Goal: Task Accomplishment & Management: Complete application form

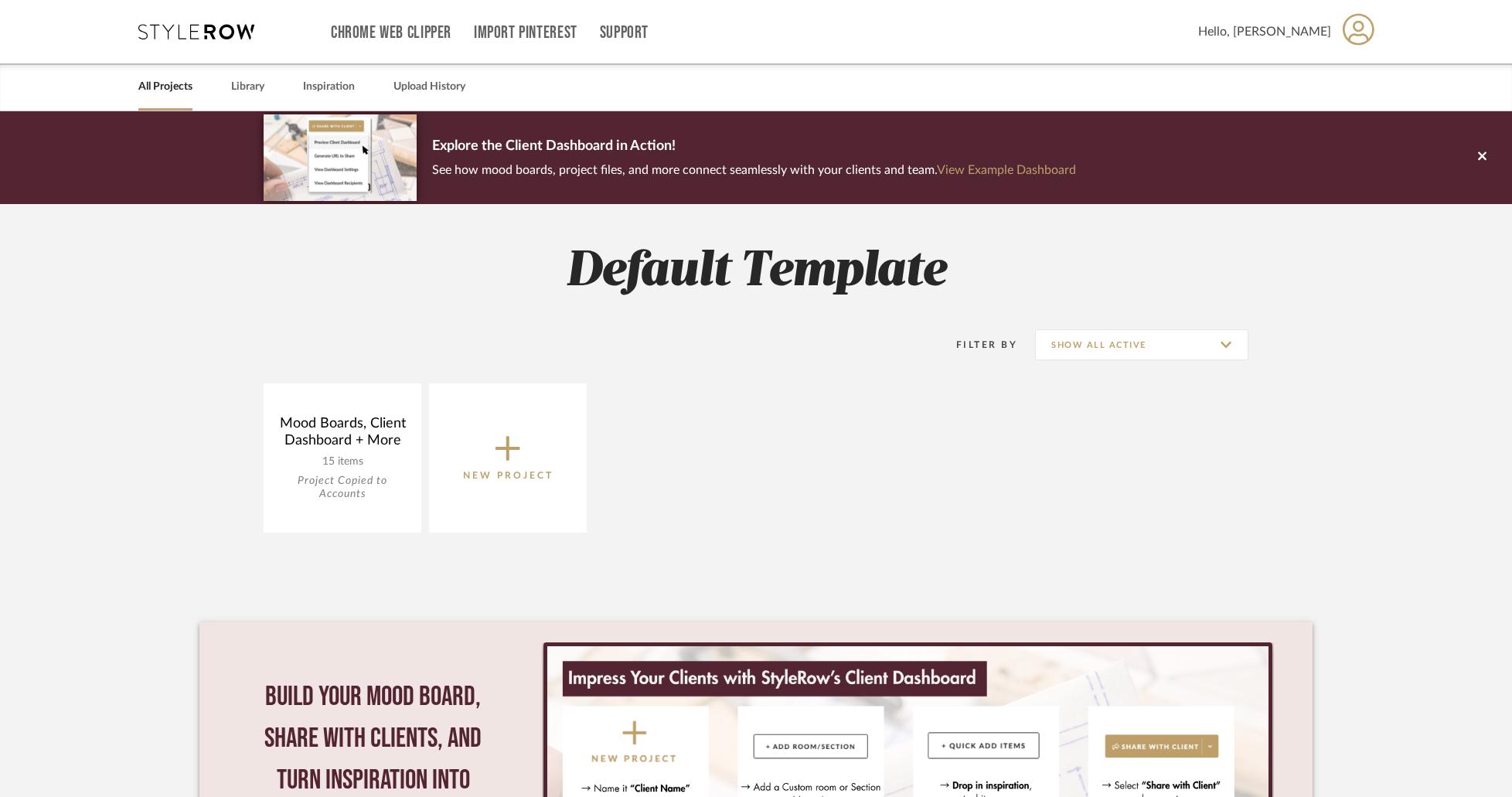
click at [1340, 22] on div "Hello, [PERSON_NAME]" at bounding box center [1287, 32] width 177 height 49
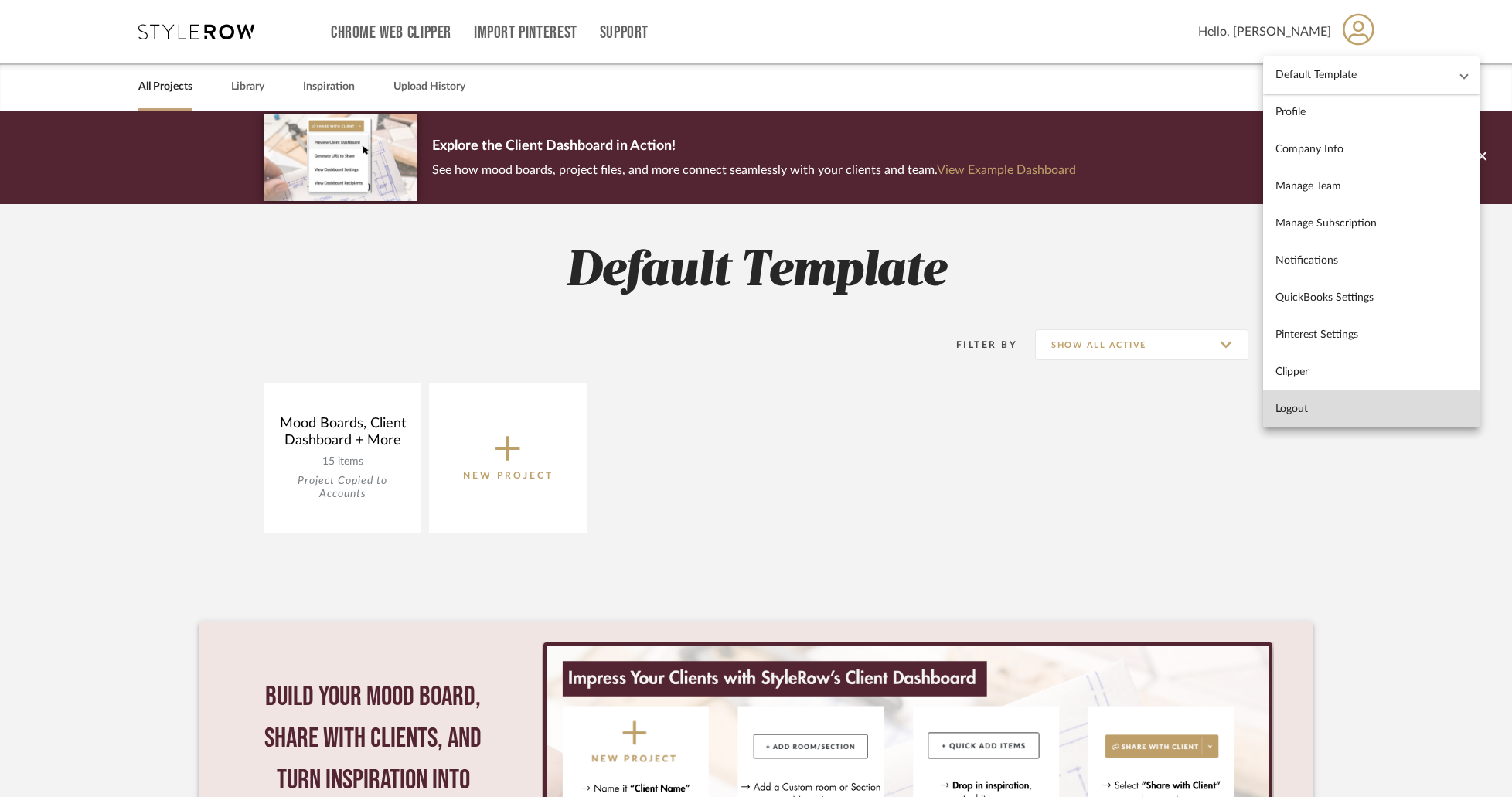
click at [1323, 408] on span "Logout" at bounding box center [1372, 408] width 192 height 13
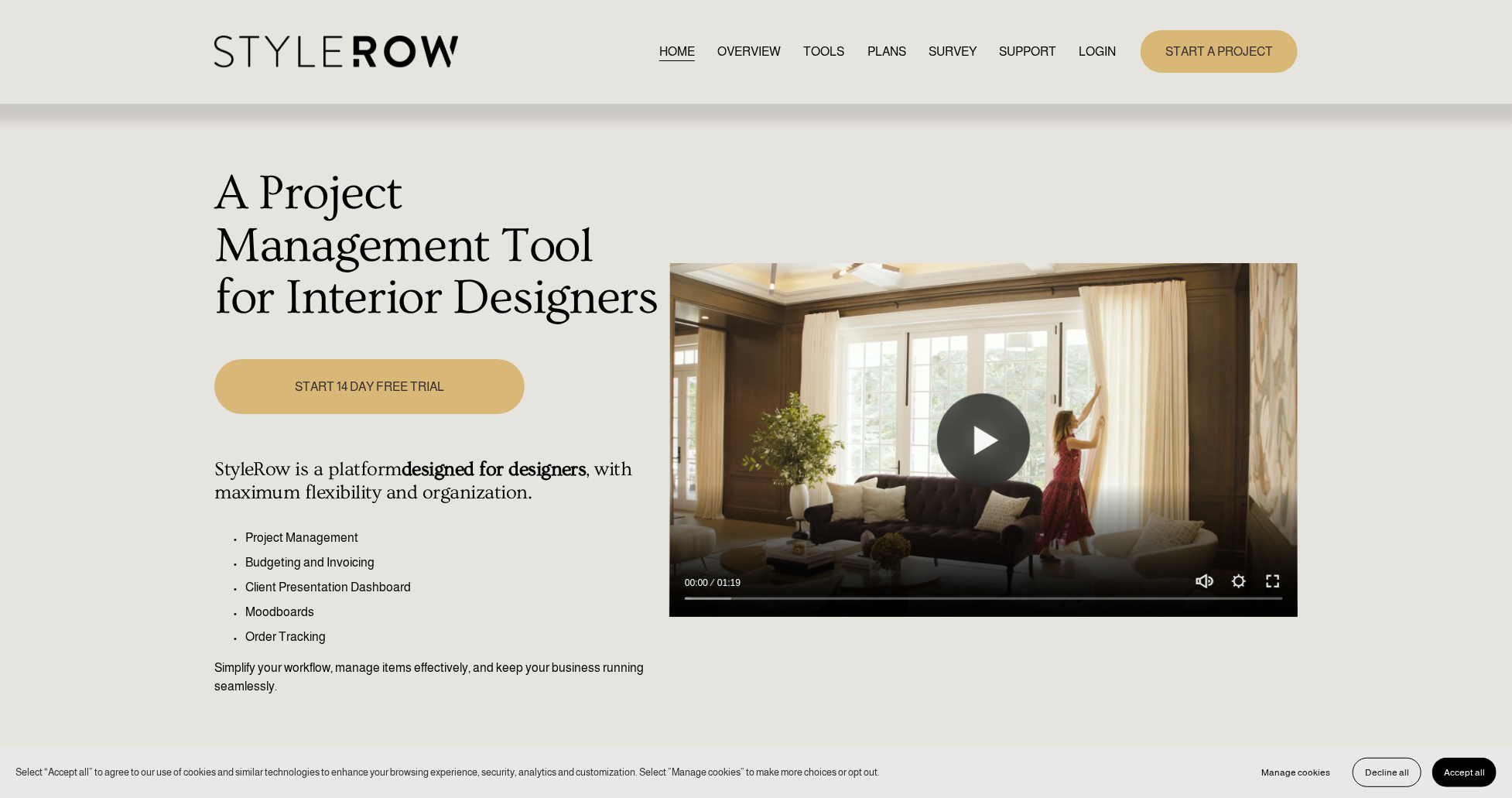
click at [1168, 58] on link "START A PROJECT" at bounding box center [1219, 51] width 157 height 42
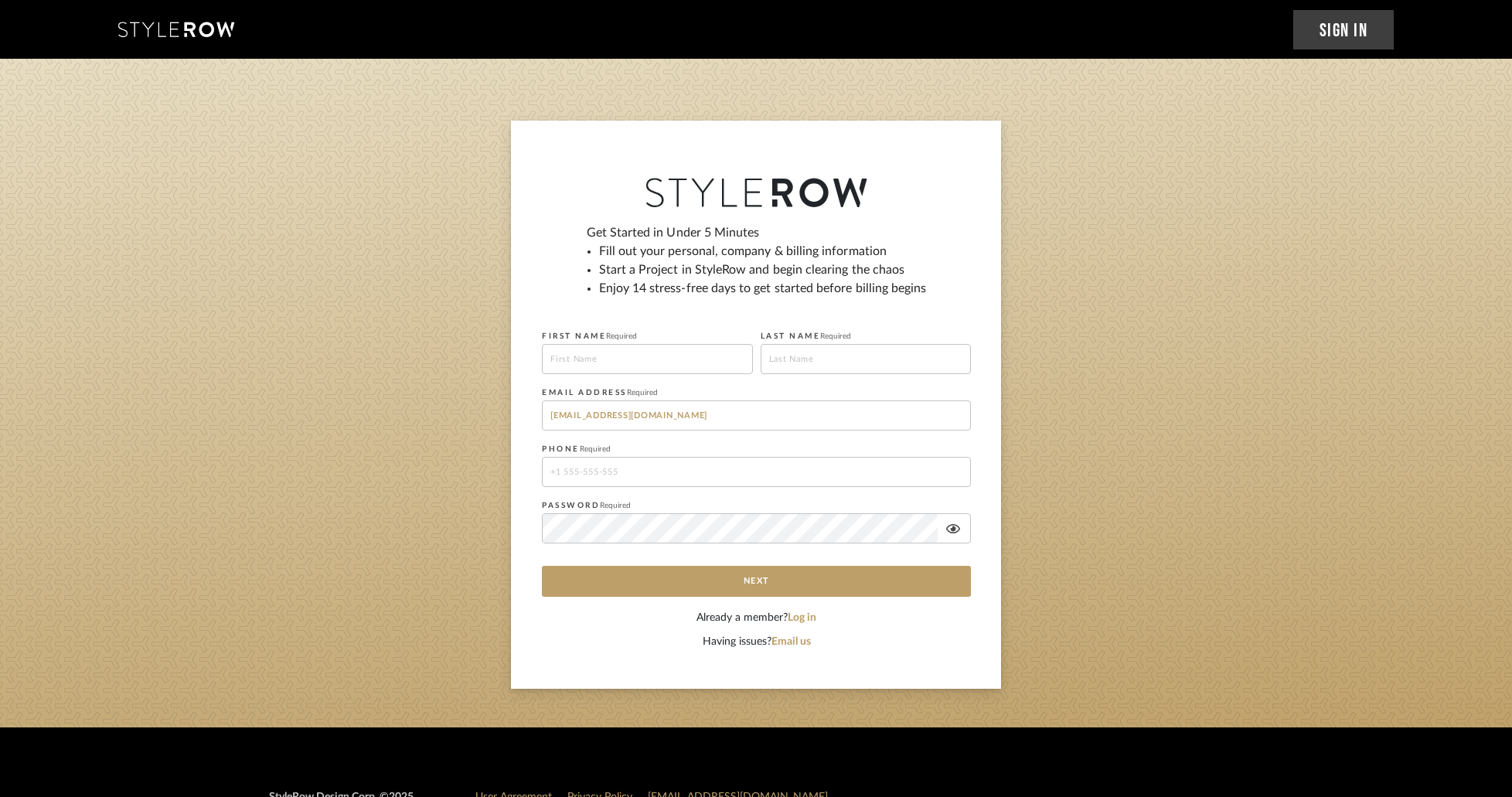
click at [633, 370] on input at bounding box center [647, 358] width 212 height 30
type input "Anton"
type input "Stolbunov"
click at [726, 585] on button "Next" at bounding box center [756, 582] width 429 height 31
click at [610, 476] on input "tel" at bounding box center [756, 472] width 429 height 30
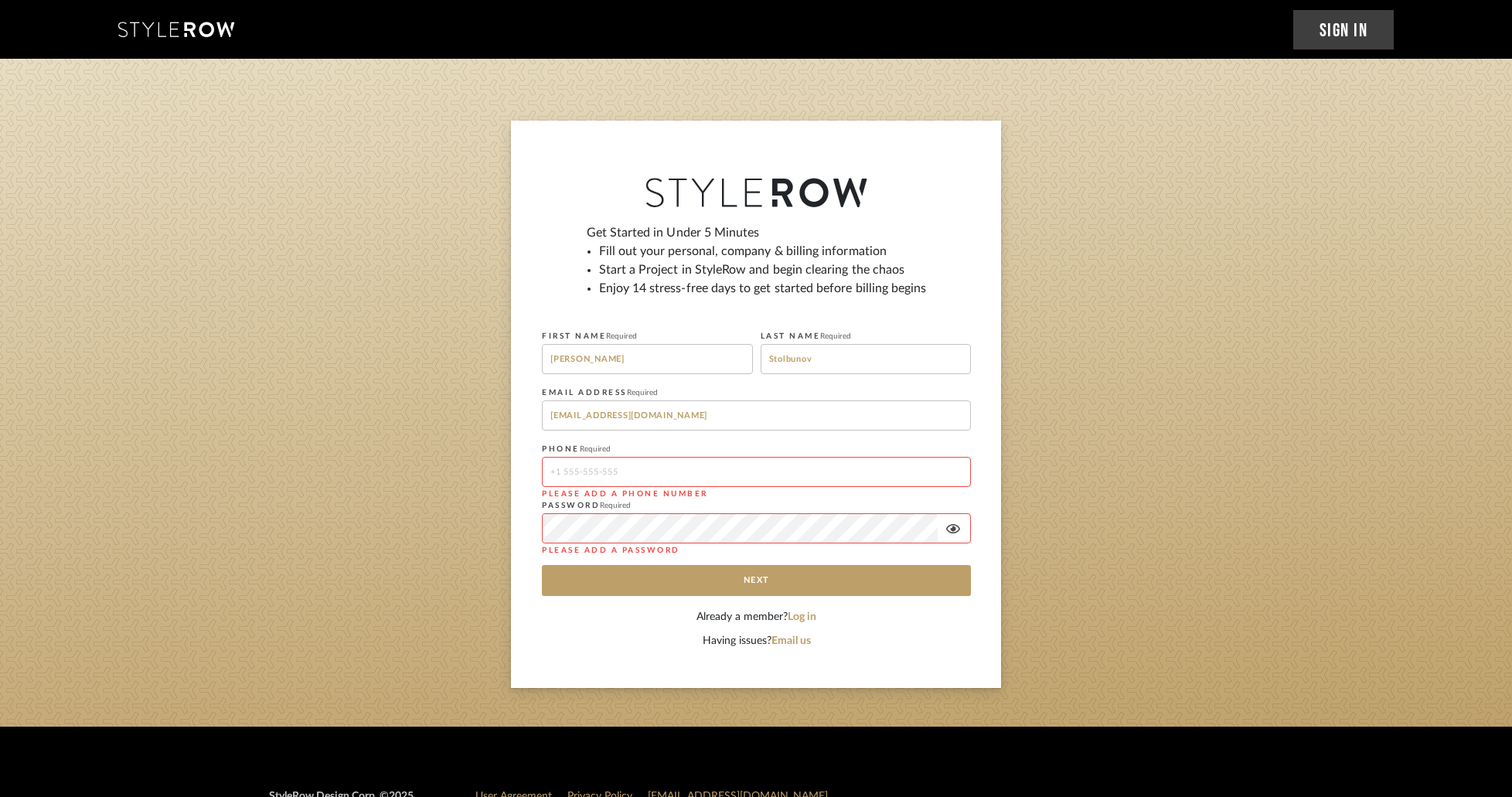
click at [573, 473] on input "tel" at bounding box center [756, 472] width 429 height 30
type input "11111111117"
click at [600, 578] on button "Next" at bounding box center [756, 581] width 429 height 31
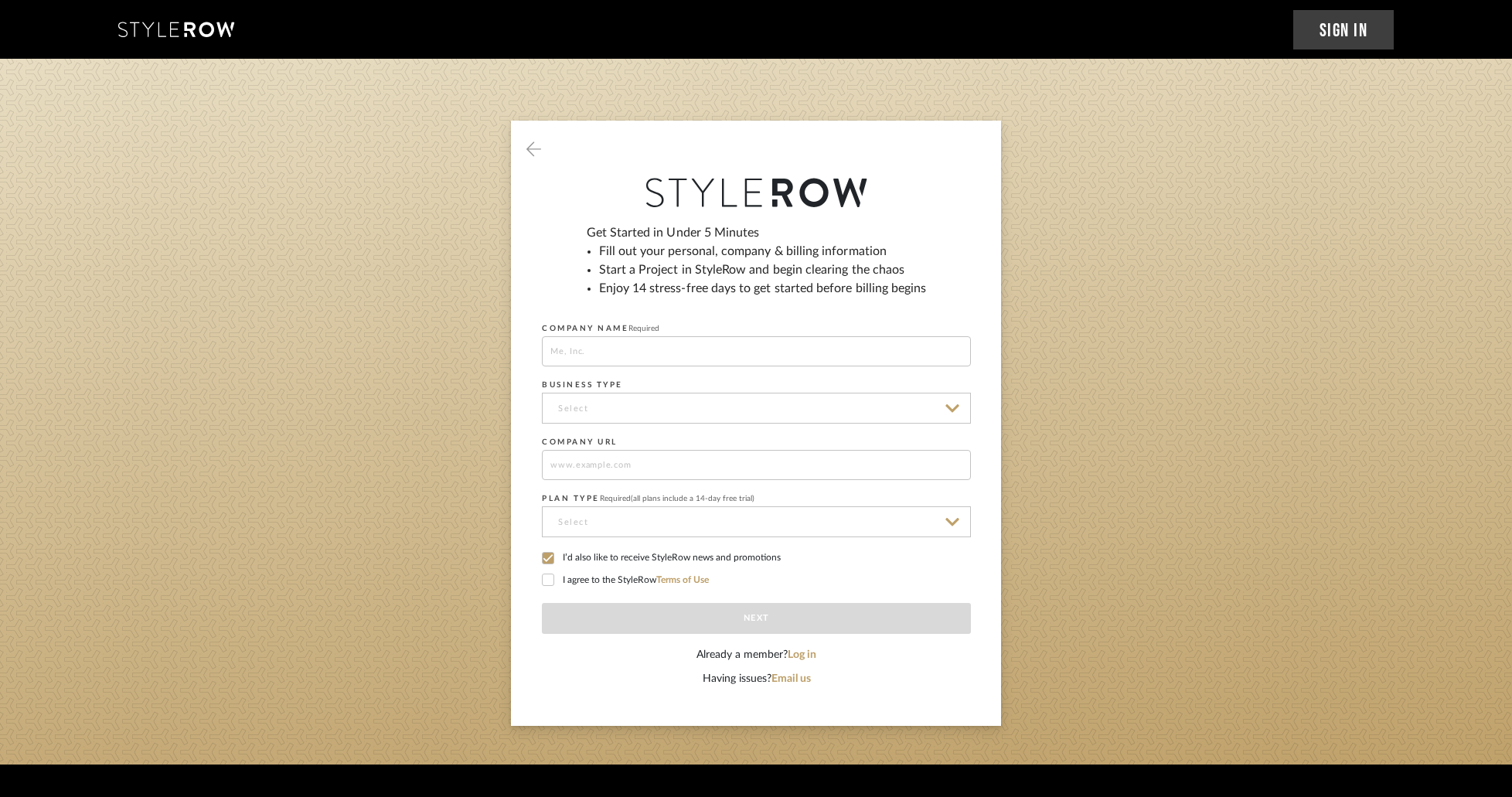
click at [561, 559] on label "I’d also like to receive StyleRow news and promotions" at bounding box center [756, 559] width 429 height 14
click at [560, 559] on label "I’d also like to receive StyleRow news and promotions" at bounding box center [756, 559] width 429 height 14
click at [553, 579] on div at bounding box center [547, 580] width 13 height 13
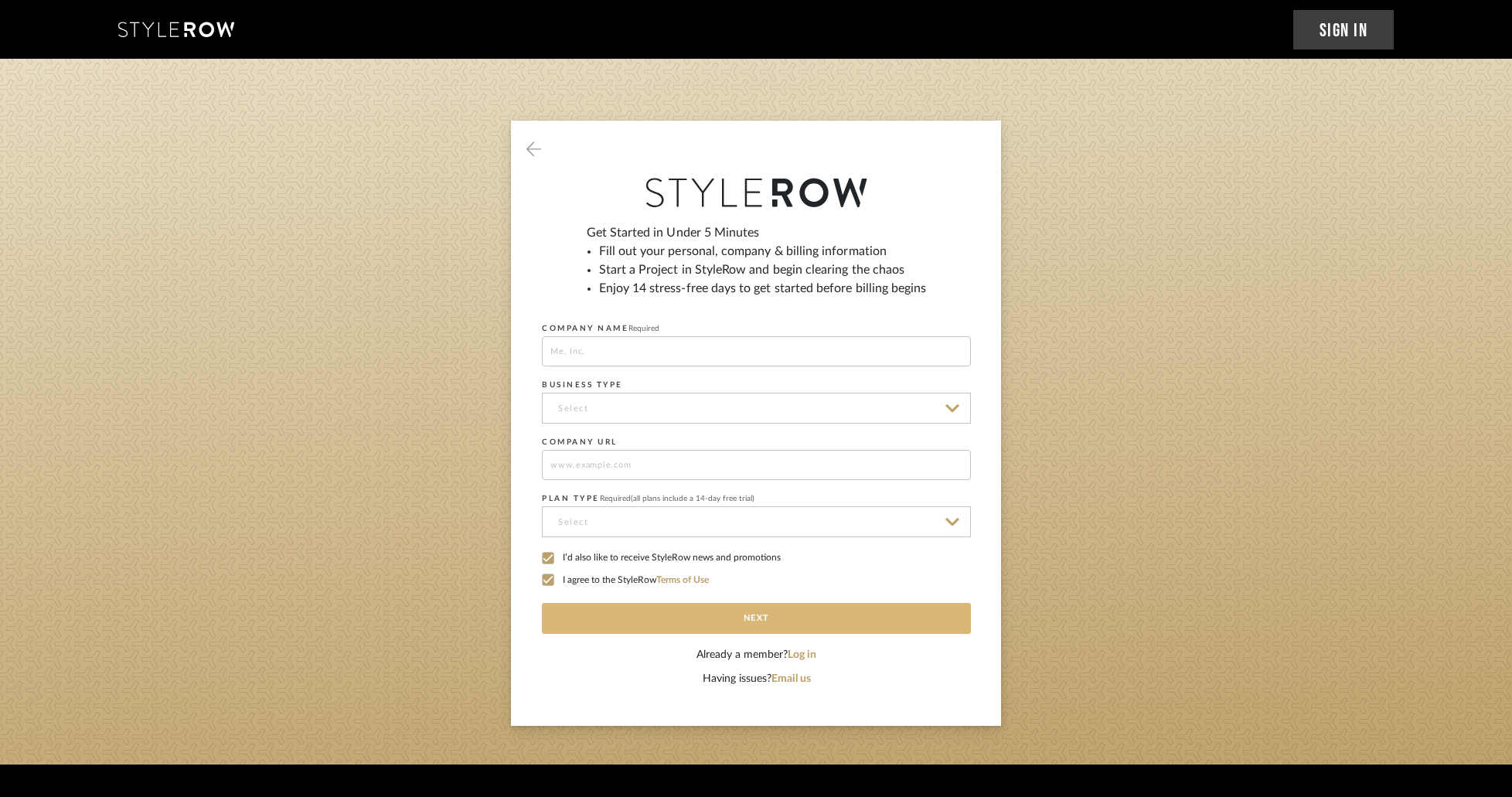
click at [736, 621] on button "Next" at bounding box center [756, 619] width 429 height 31
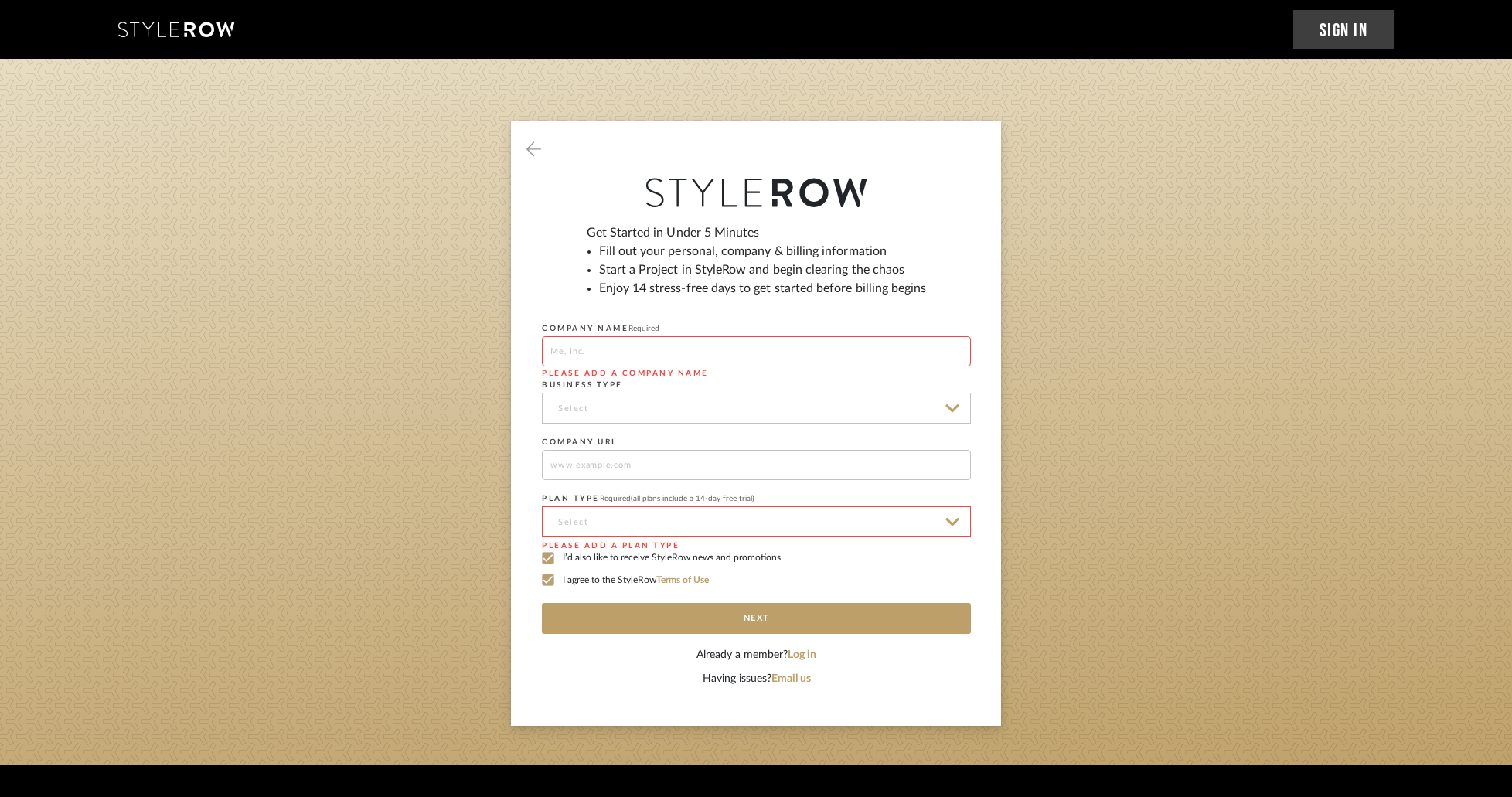
click at [606, 346] on input at bounding box center [756, 351] width 429 height 30
click at [591, 351] on input at bounding box center [756, 351] width 429 height 30
click at [545, 411] on input at bounding box center [756, 408] width 429 height 31
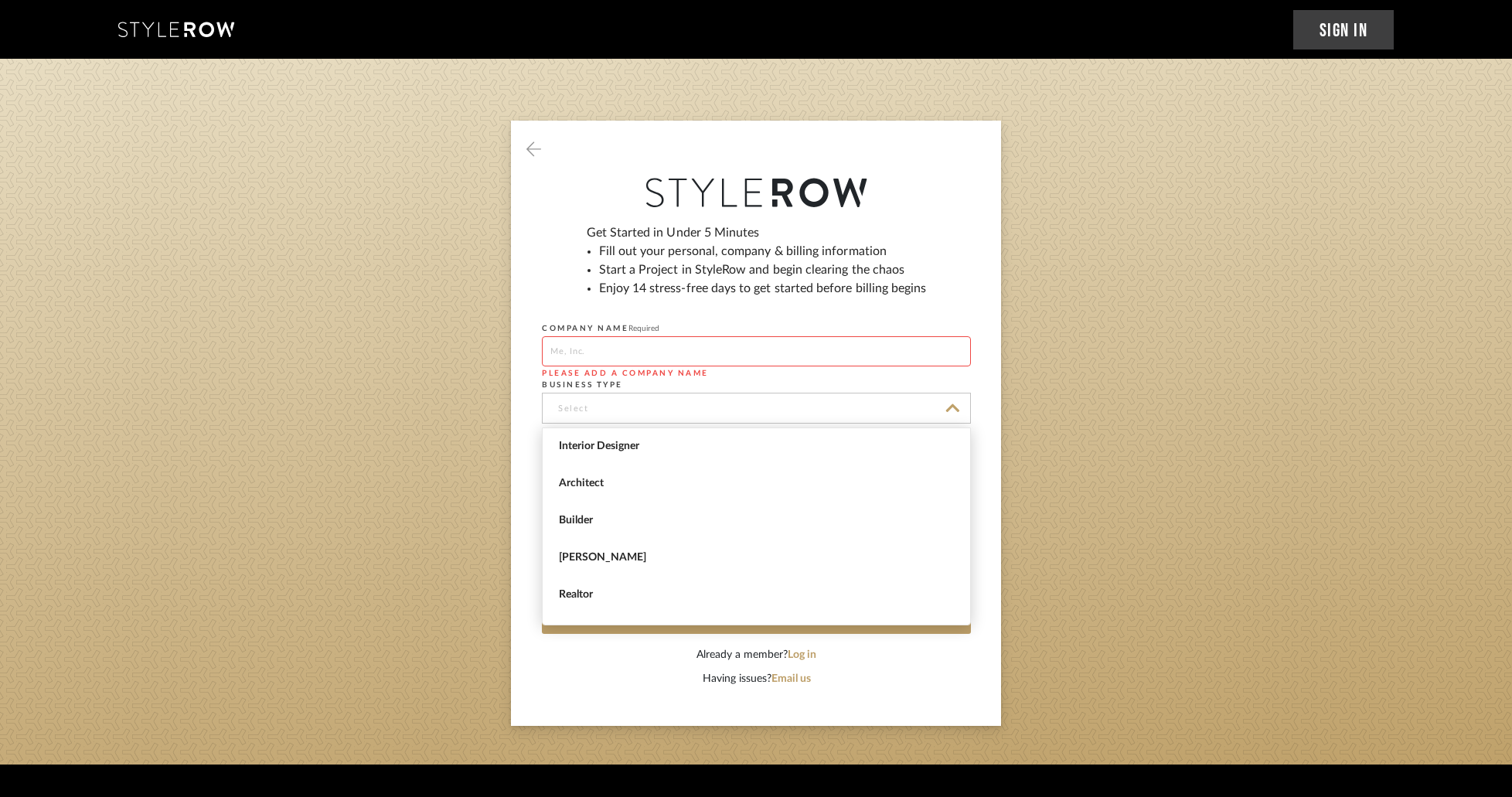
click at [549, 249] on div "Get Started in Under 5 Minutes Fill out your personal, company & billing inform…" at bounding box center [756, 266] width 429 height 86
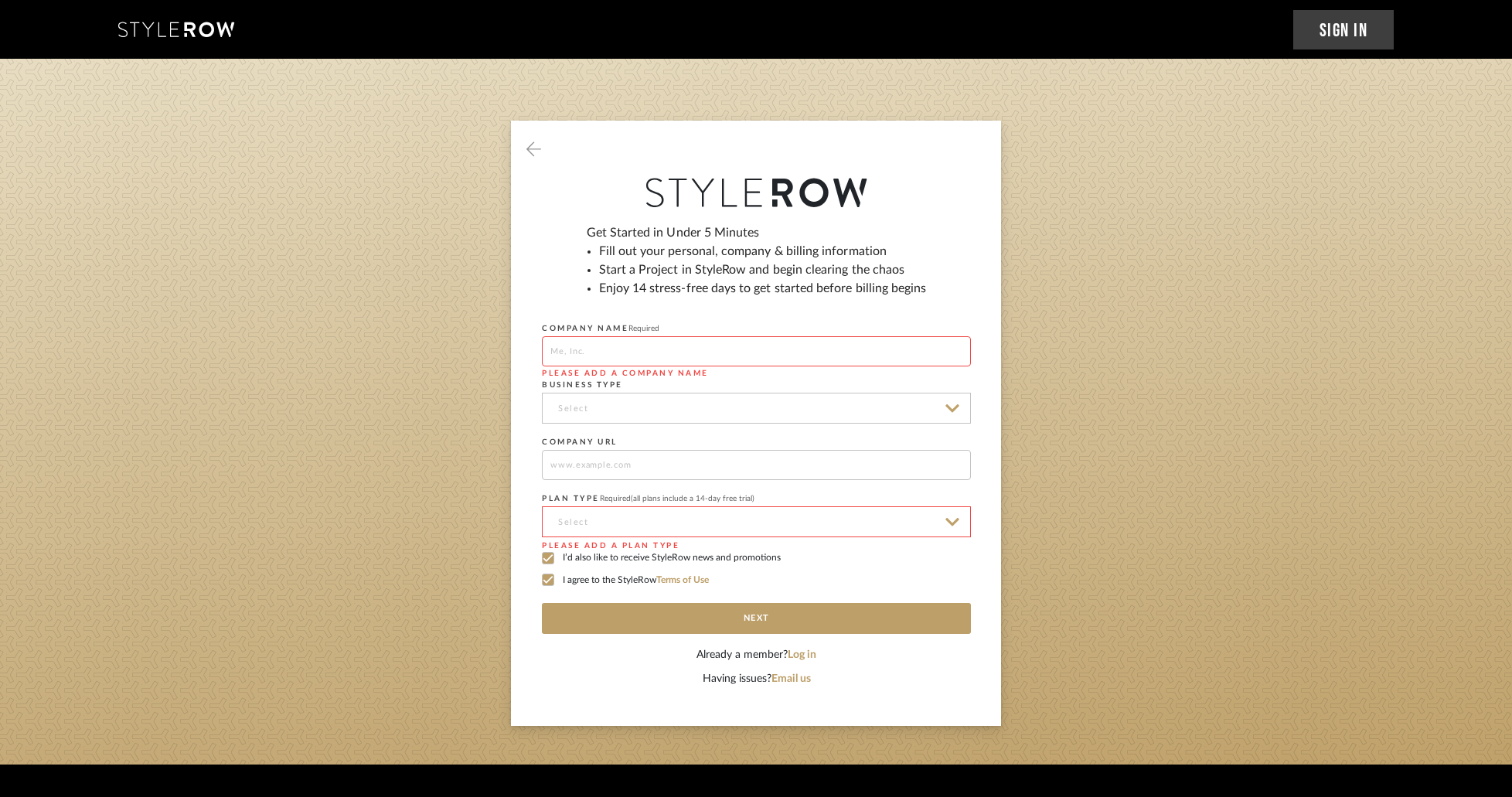
click at [676, 519] on input at bounding box center [756, 522] width 429 height 31
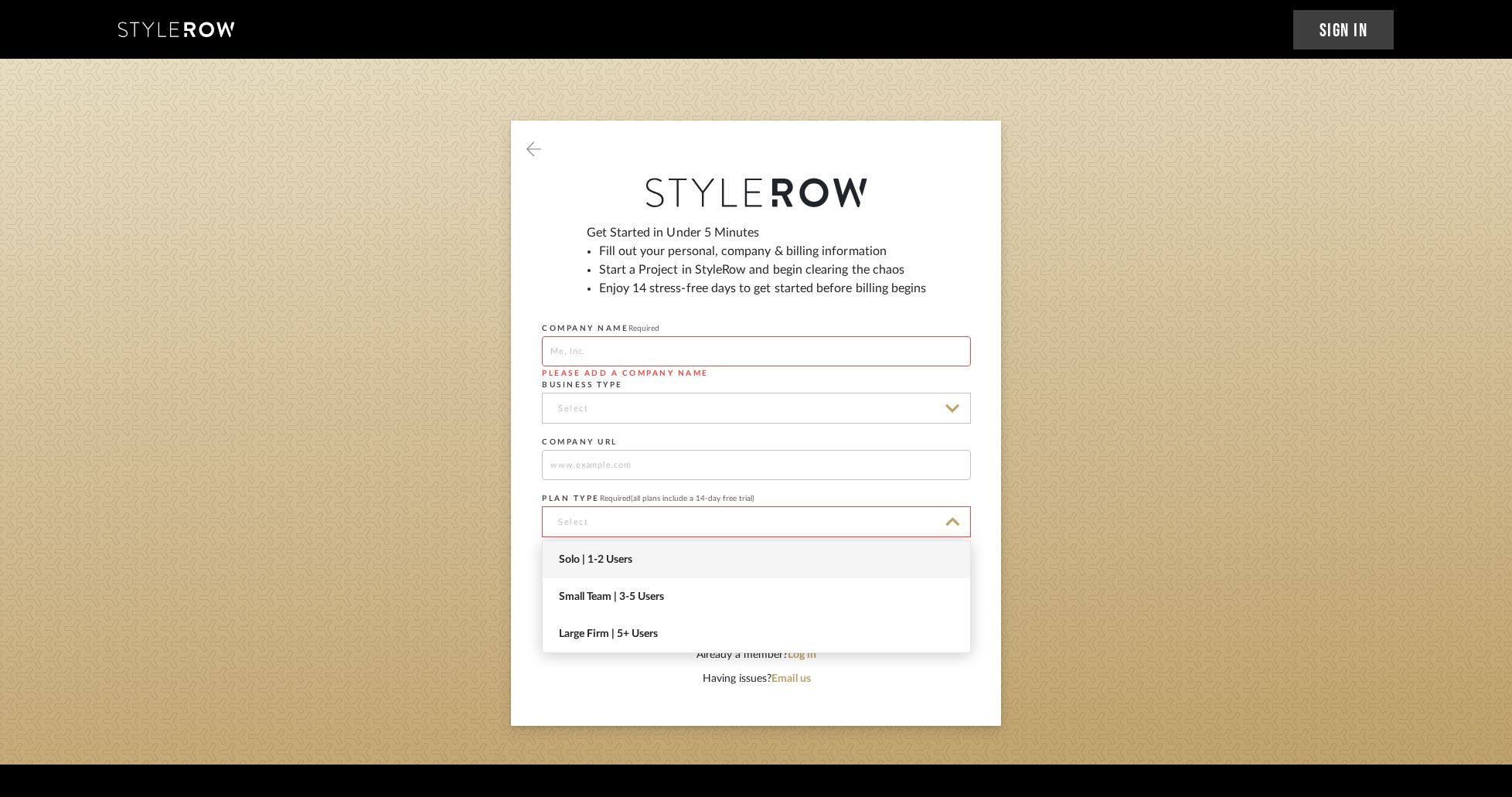
click at [606, 557] on span "Solo | 1-2 Users" at bounding box center [758, 559] width 399 height 13
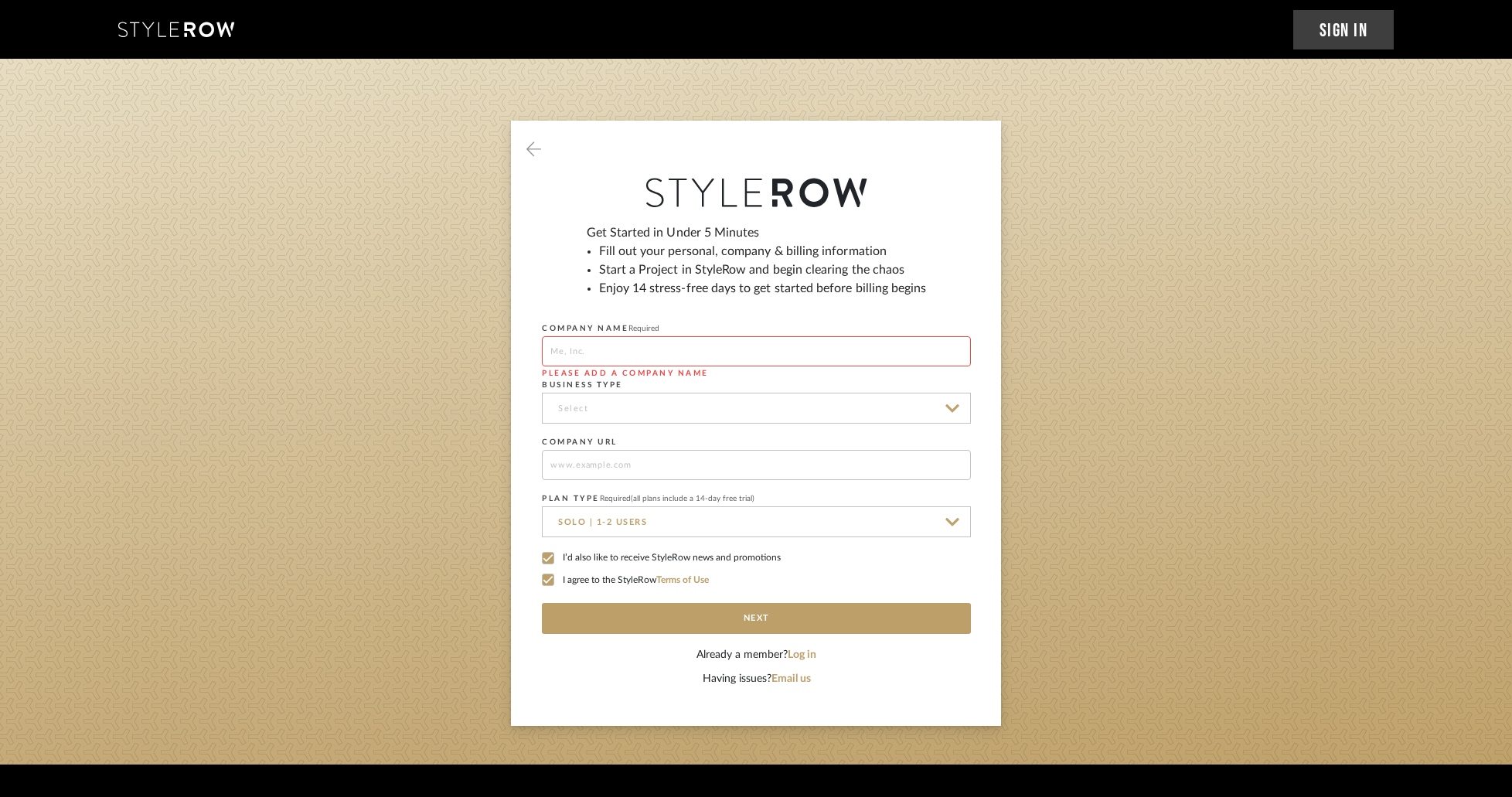
click at [627, 524] on input "Solo | 1-2 Users" at bounding box center [756, 522] width 429 height 31
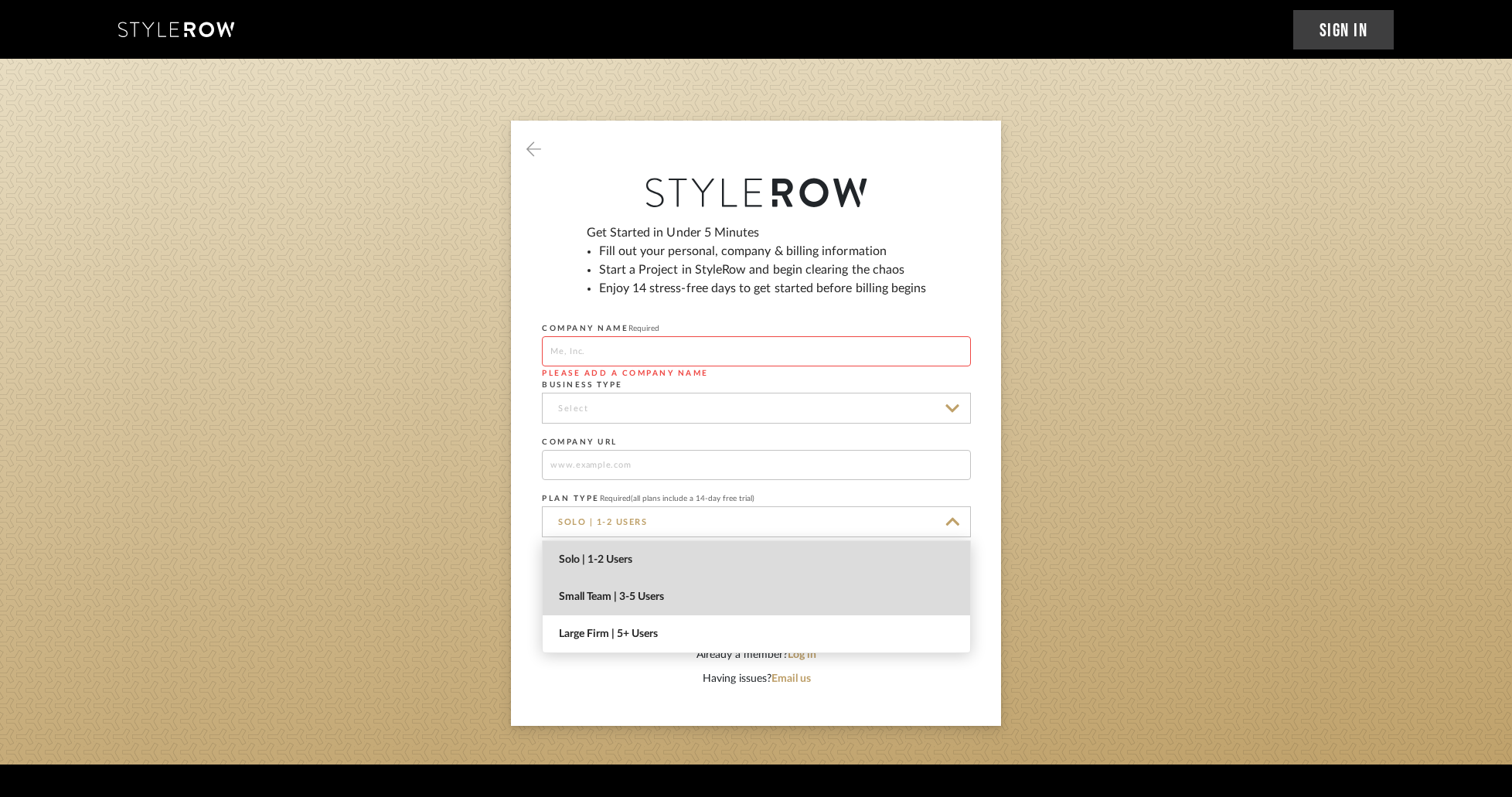
click at [621, 600] on span "Small Team | 3-5 Users" at bounding box center [758, 596] width 399 height 13
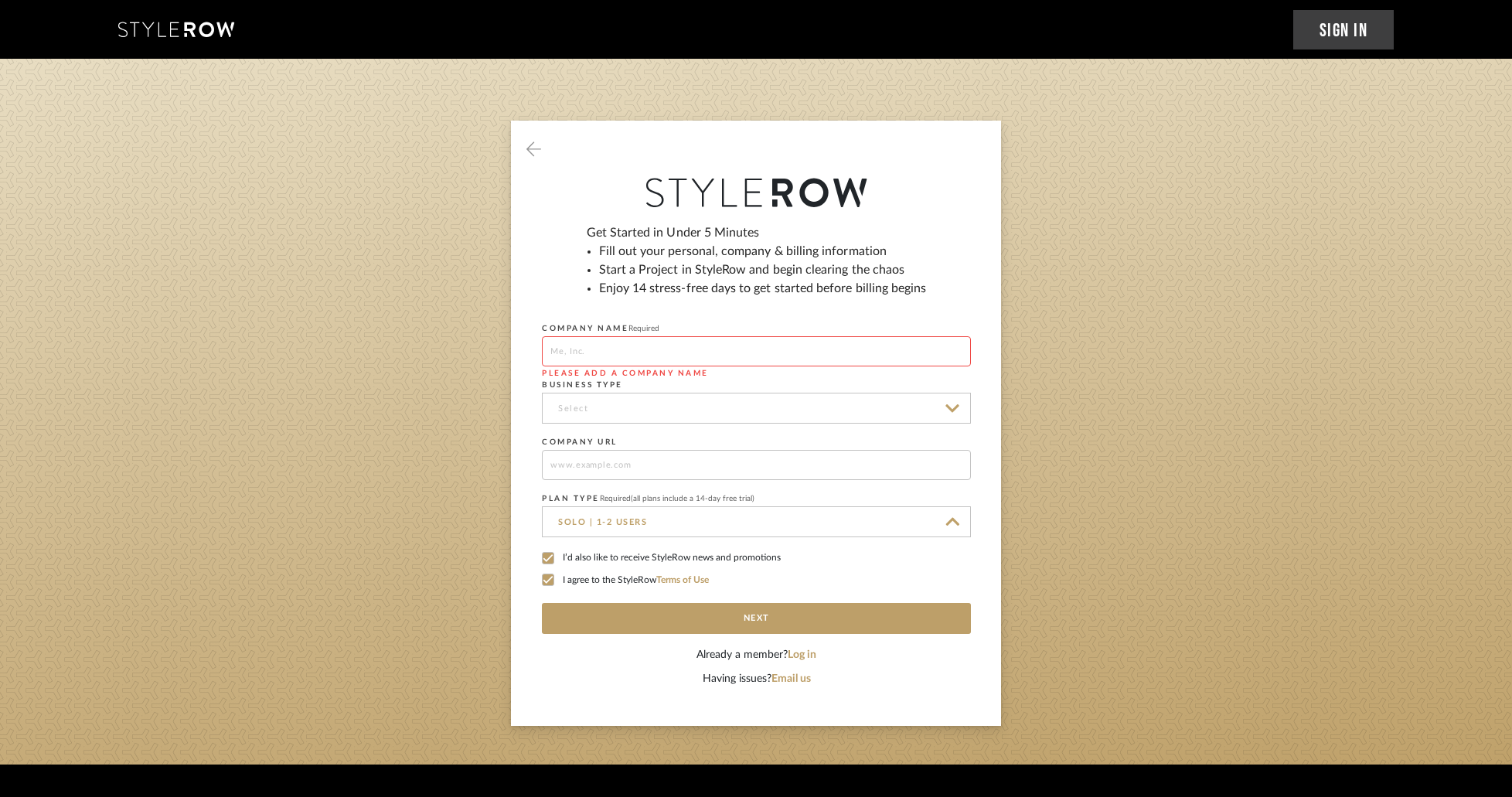
type input "Small Team | 3-5 Users"
click at [655, 514] on input "Small Team | 3-5 Users" at bounding box center [756, 522] width 429 height 31
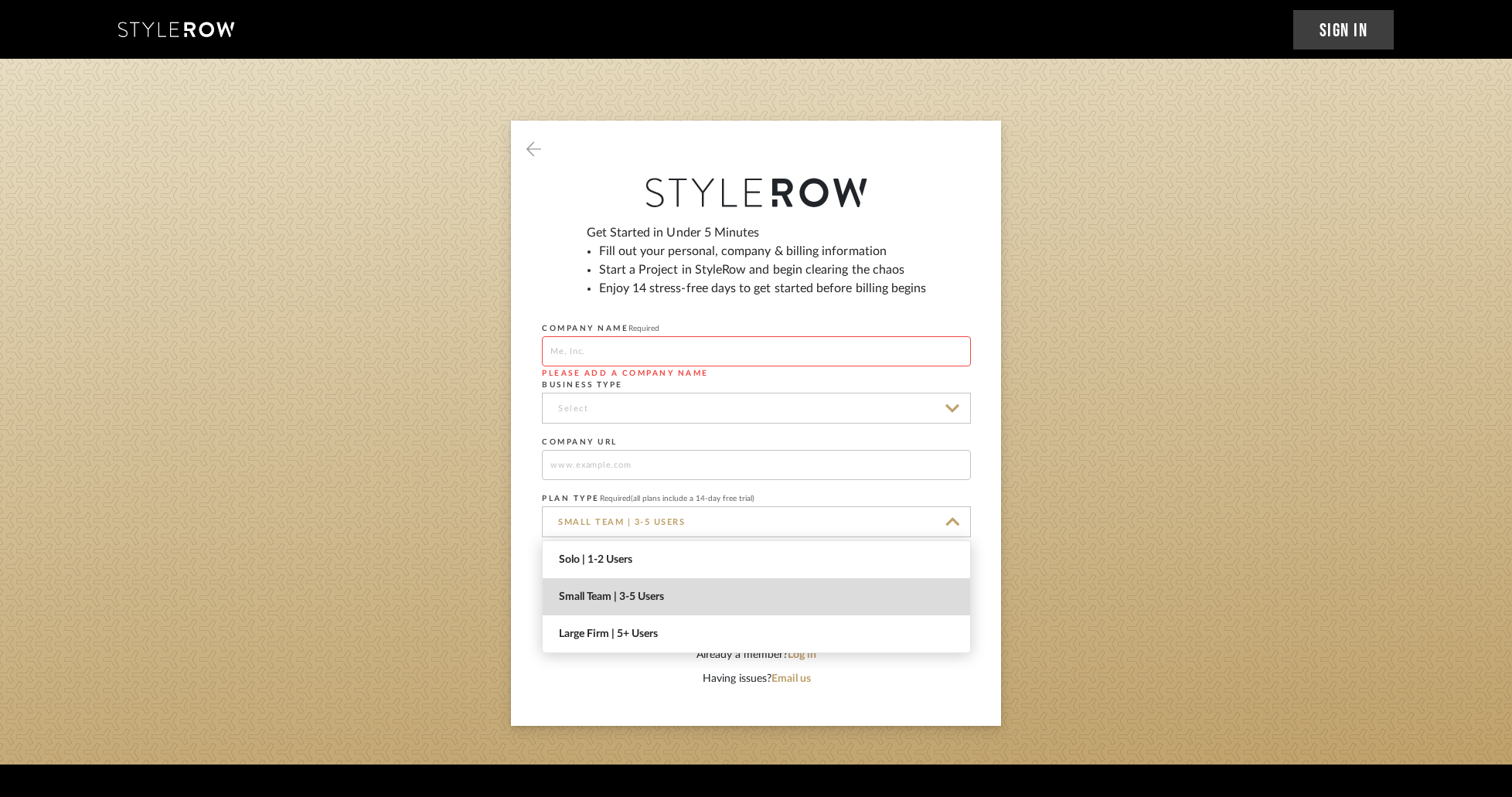
click at [1138, 375] on sign-up "Get Started in Under 5 Minutes Fill out your personal, company & billing inform…" at bounding box center [756, 423] width 1512 height 605
